Goal: Task Accomplishment & Management: Use online tool/utility

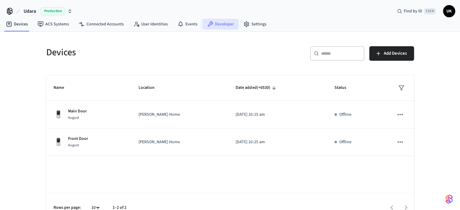
click at [213, 25] on link "Developer" at bounding box center [221, 24] width 36 height 11
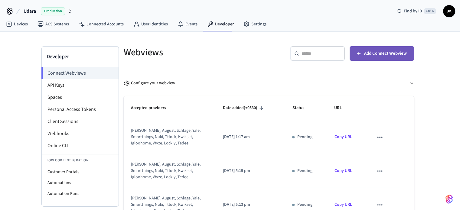
click at [388, 54] on span "Add Connect Webview" at bounding box center [386, 54] width 43 height 8
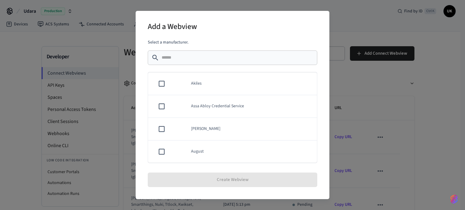
click at [217, 150] on td "August" at bounding box center [250, 152] width 133 height 23
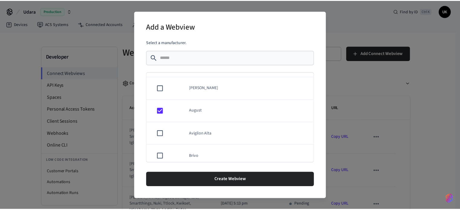
scroll to position [44, 0]
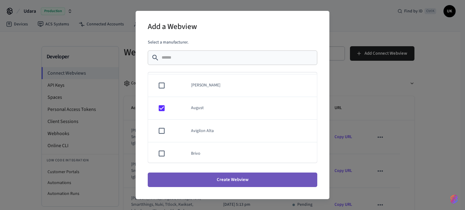
click at [206, 181] on button "Create Webview" at bounding box center [233, 180] width 170 height 15
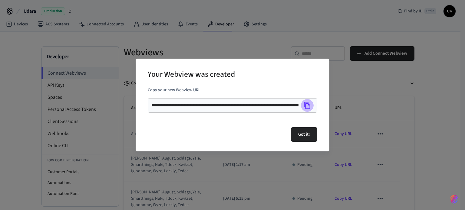
click at [306, 104] on icon "Copy" at bounding box center [307, 105] width 6 height 7
click at [298, 134] on button "Got it!" at bounding box center [304, 134] width 26 height 15
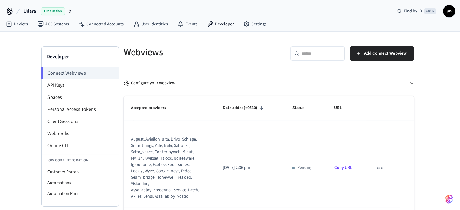
scroll to position [283, 0]
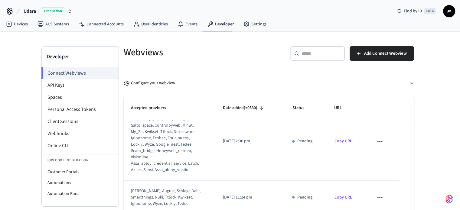
click at [254, 98] on th "Date added (+0530)" at bounding box center [250, 108] width 69 height 24
